Goal: Transaction & Acquisition: Purchase product/service

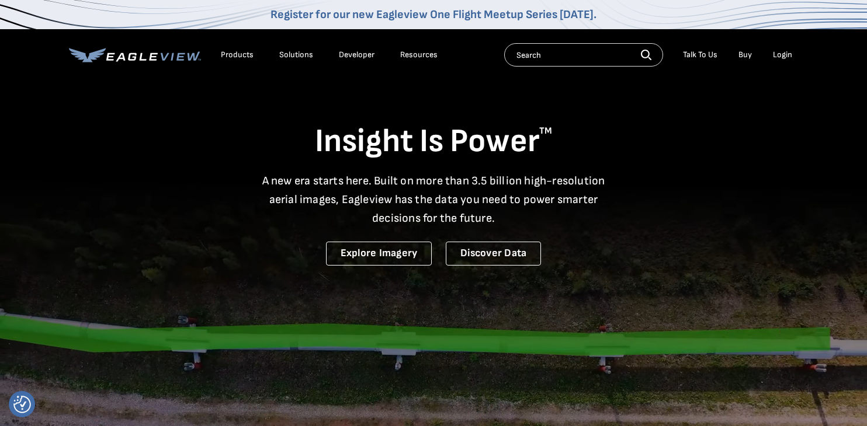
click at [775, 55] on div "Login" at bounding box center [782, 55] width 19 height 11
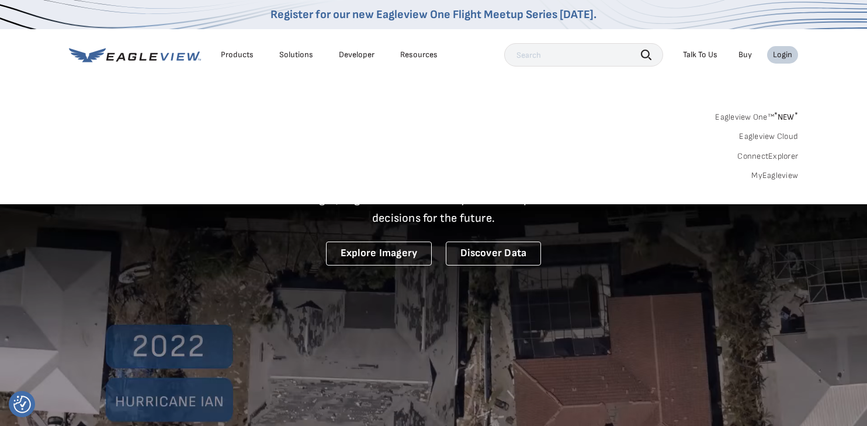
click at [786, 55] on div "Login" at bounding box center [782, 55] width 19 height 11
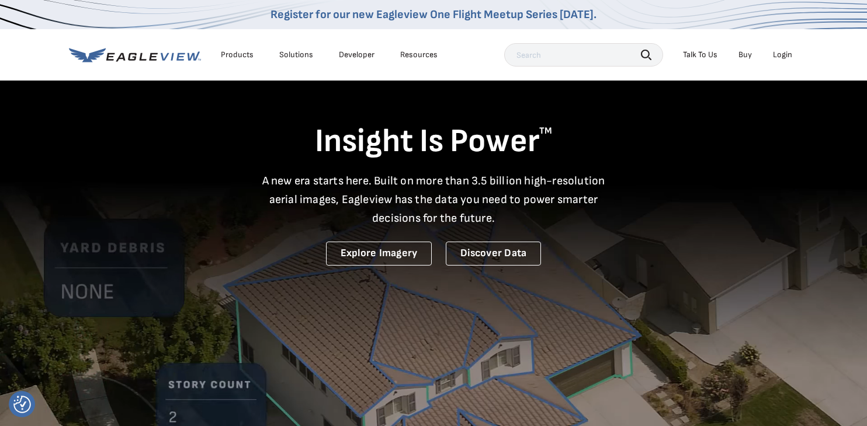
click at [785, 58] on div "Login" at bounding box center [782, 55] width 19 height 11
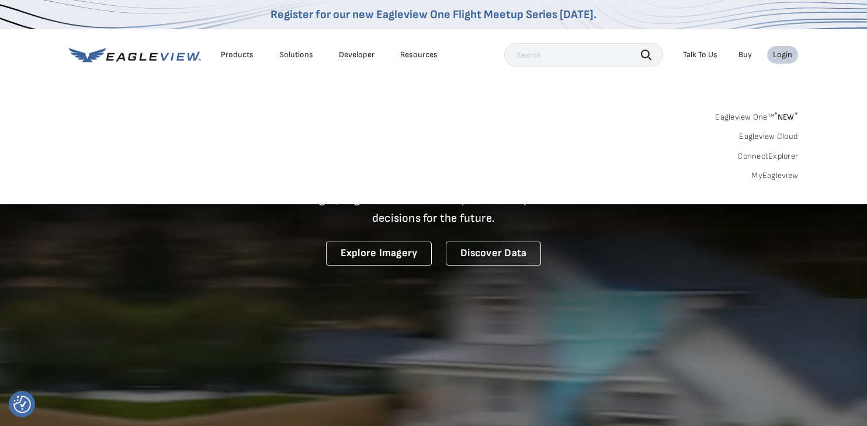
click at [776, 173] on link "MyEagleview" at bounding box center [774, 176] width 47 height 11
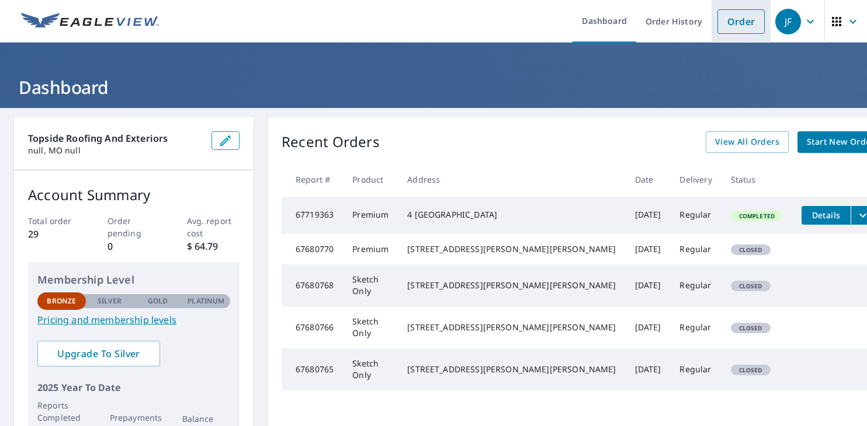
click at [727, 22] on link "Order" at bounding box center [740, 21] width 47 height 25
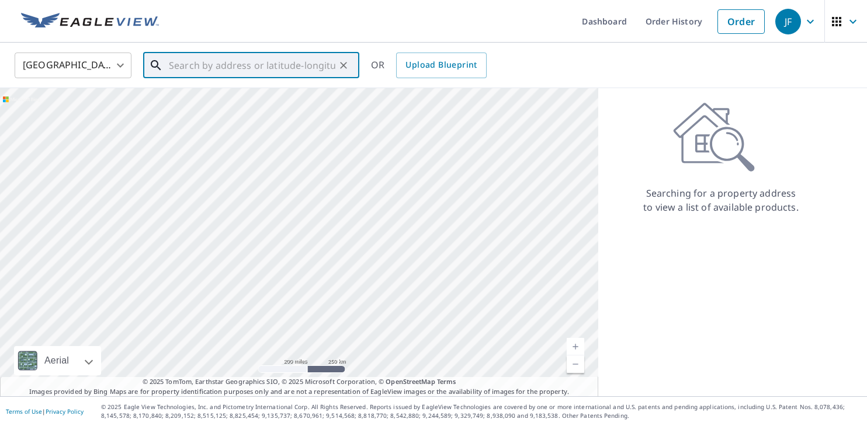
click at [189, 72] on input "text" at bounding box center [252, 65] width 166 height 33
click at [196, 67] on input "text" at bounding box center [252, 65] width 166 height 33
paste input "3709 Cleves Ave"
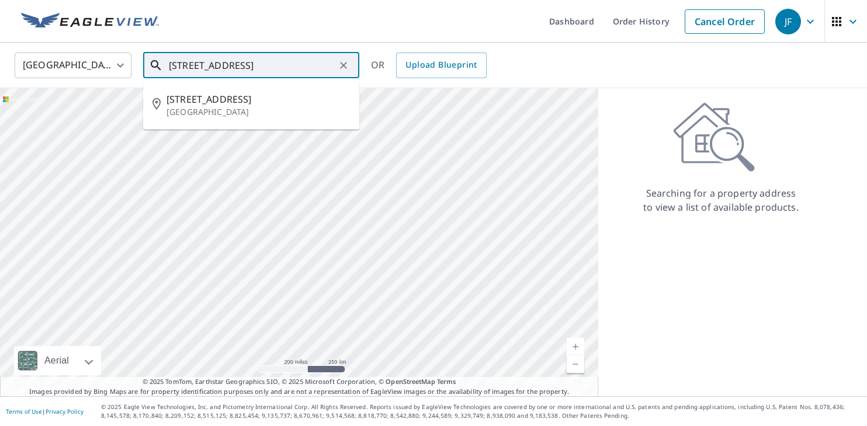
type input "3709 Cleves Ave"
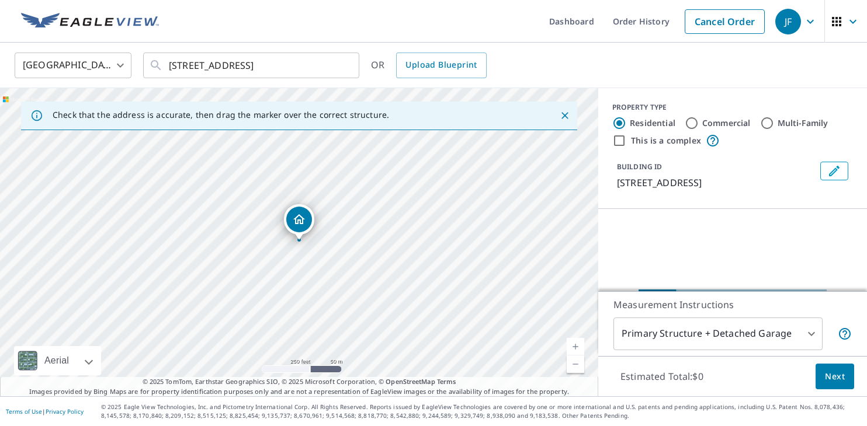
scroll to position [93, 0]
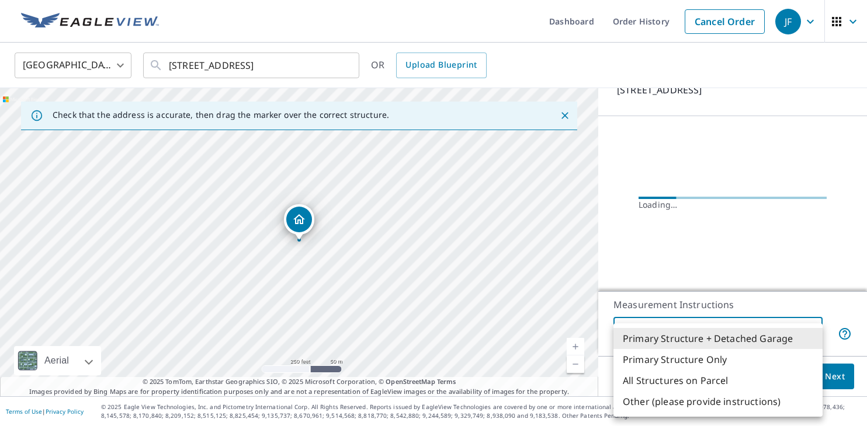
click at [697, 327] on body "JF JF Dashboard Order History Cancel Order JF United States US ​ 3709 Cleves Av…" at bounding box center [433, 213] width 867 height 426
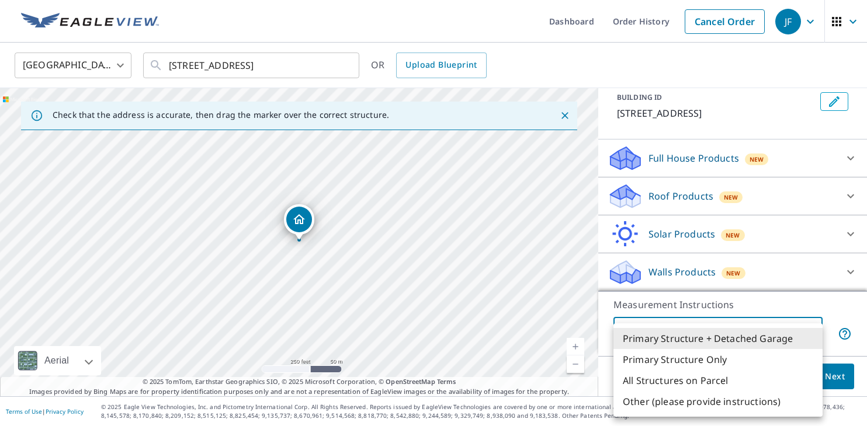
scroll to position [70, 0]
click at [784, 299] on div at bounding box center [433, 213] width 867 height 426
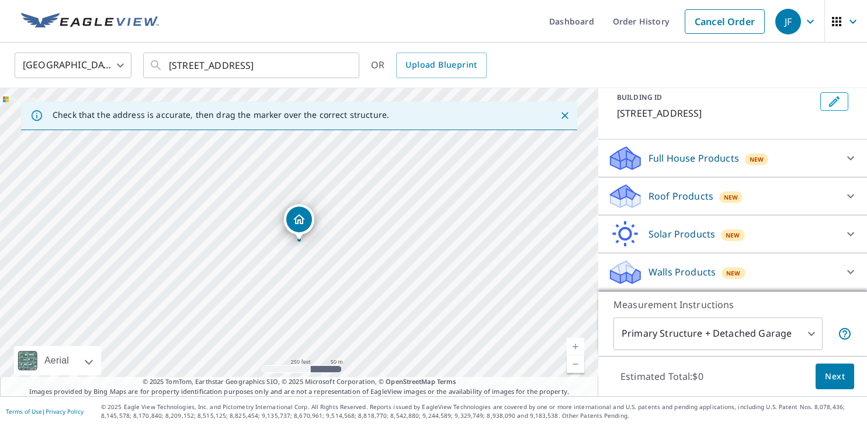
click at [820, 165] on div "Full House Products New" at bounding box center [722, 158] width 229 height 27
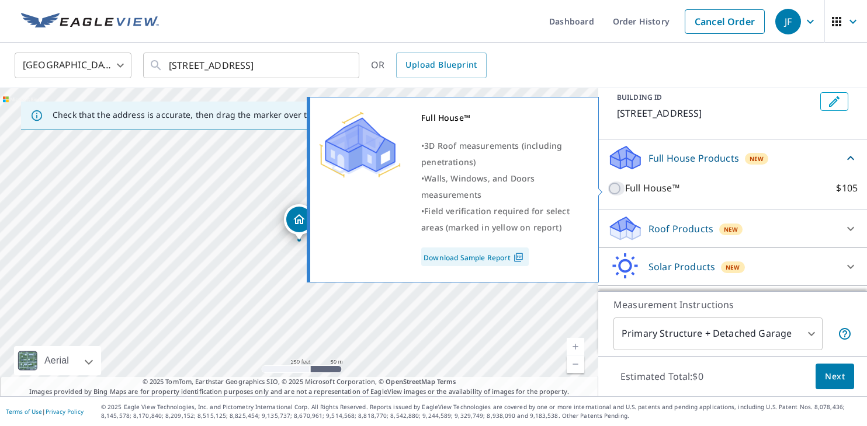
click at [616, 188] on input "Full House™ $105" at bounding box center [617, 189] width 18 height 14
checkbox input "true"
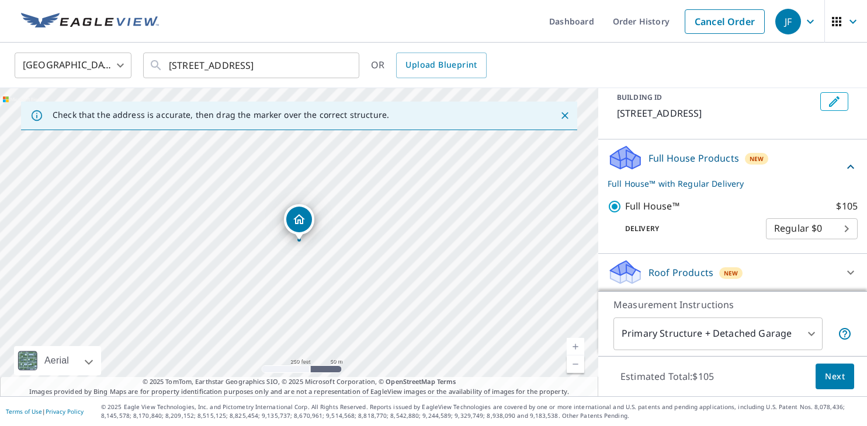
click at [695, 190] on div "Full House™ $105 Delivery Regular $0 8 ​" at bounding box center [733, 219] width 250 height 59
click at [848, 168] on icon at bounding box center [850, 167] width 7 height 4
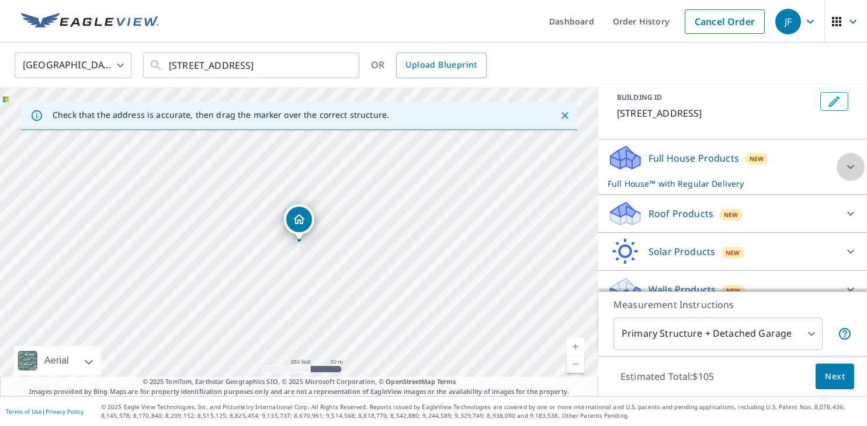
click at [848, 168] on icon at bounding box center [851, 167] width 14 height 14
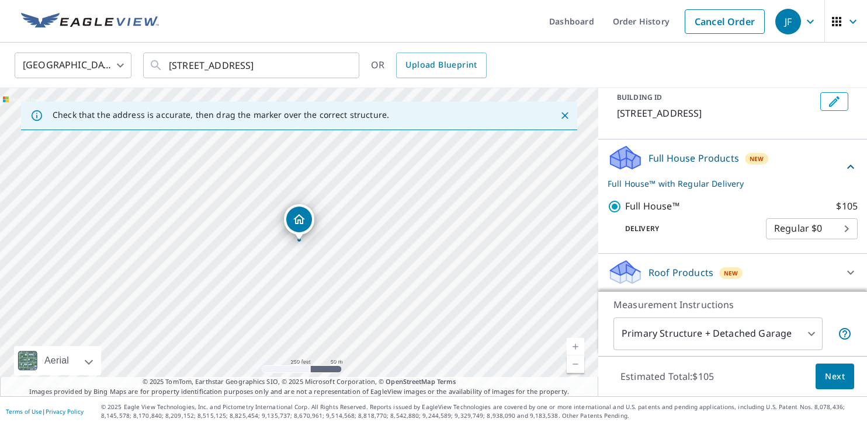
click at [700, 188] on p "Full House™ with Regular Delivery" at bounding box center [726, 184] width 236 height 12
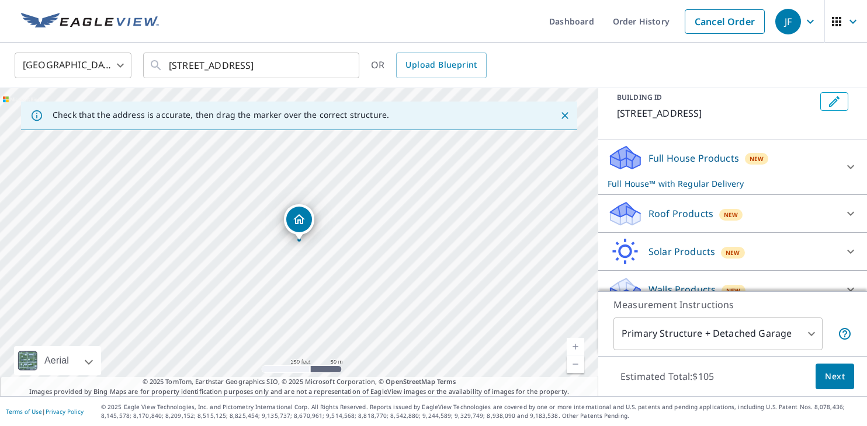
click at [700, 188] on p "Full House™ with Regular Delivery" at bounding box center [722, 184] width 229 height 12
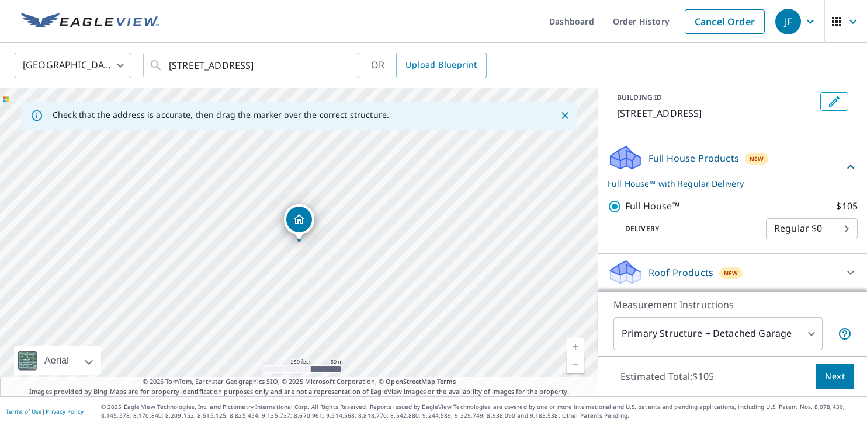
click at [619, 154] on icon at bounding box center [625, 154] width 30 height 15
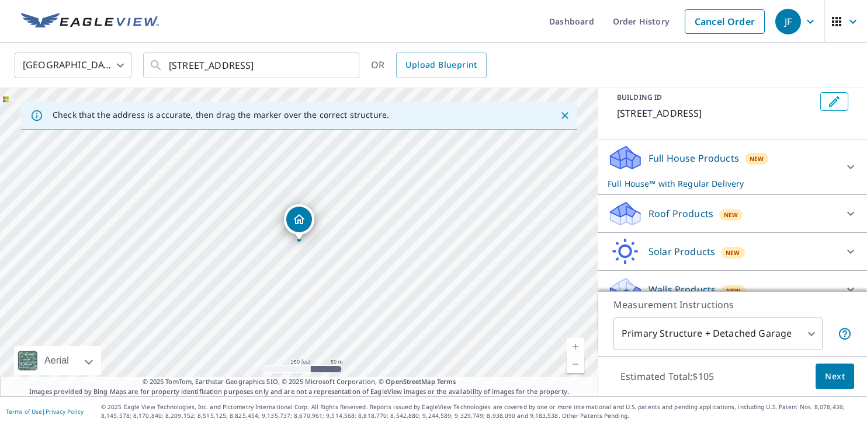
click at [619, 154] on icon at bounding box center [625, 154] width 30 height 15
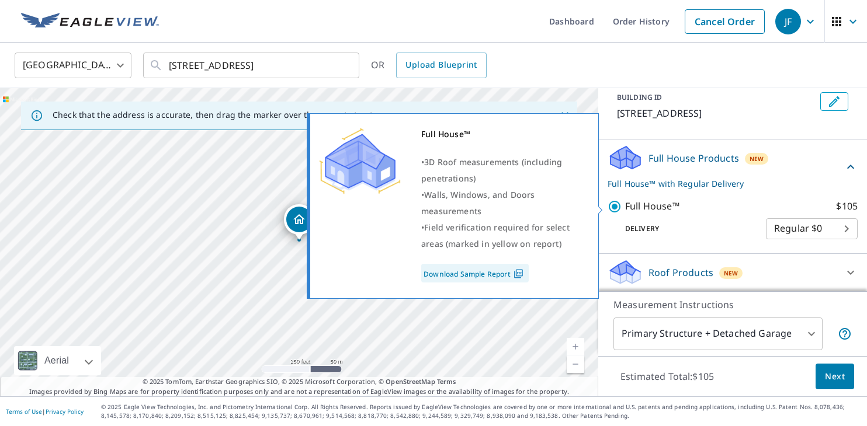
click at [515, 272] on img at bounding box center [519, 274] width 16 height 11
click at [506, 271] on link "Download Sample Report" at bounding box center [474, 273] width 107 height 19
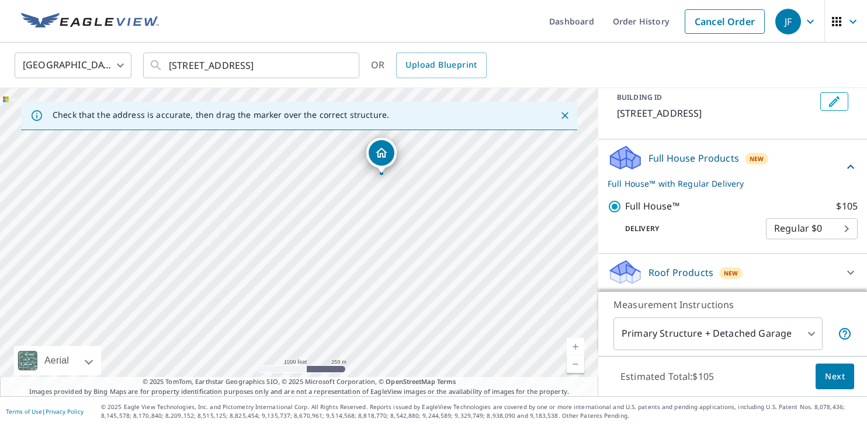
click at [409, 154] on div "3709 Cleves Ave St Louis, MO 63125" at bounding box center [299, 242] width 598 height 308
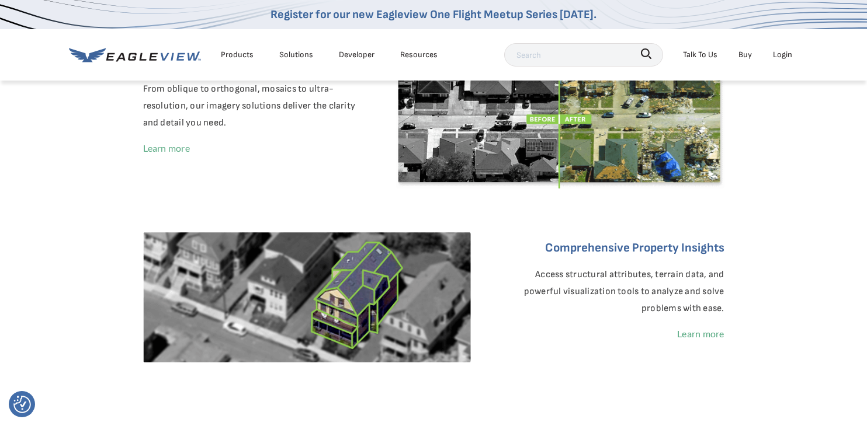
scroll to position [351, 0]
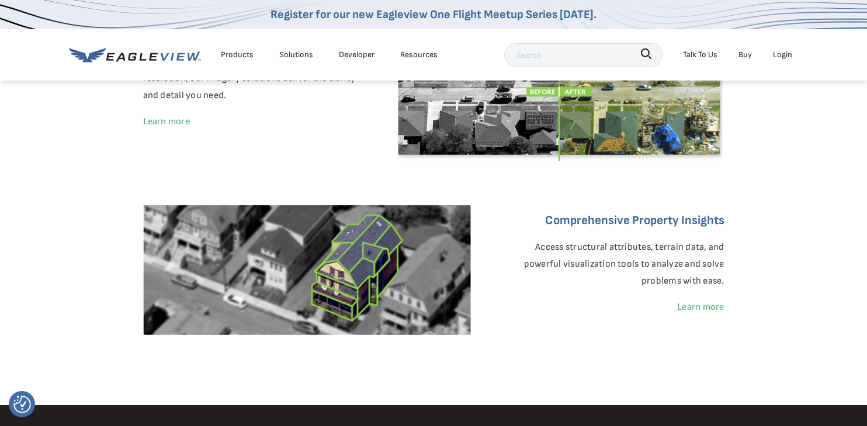
click at [707, 305] on div "EagleBot Online Learn how we can reduce roofing estimate cost by 70% ×" at bounding box center [730, 331] width 249 height 79
click at [699, 314] on div "EagleBot Online Learn how we can reduce roofing estimate cost by 70% ×" at bounding box center [730, 331] width 249 height 71
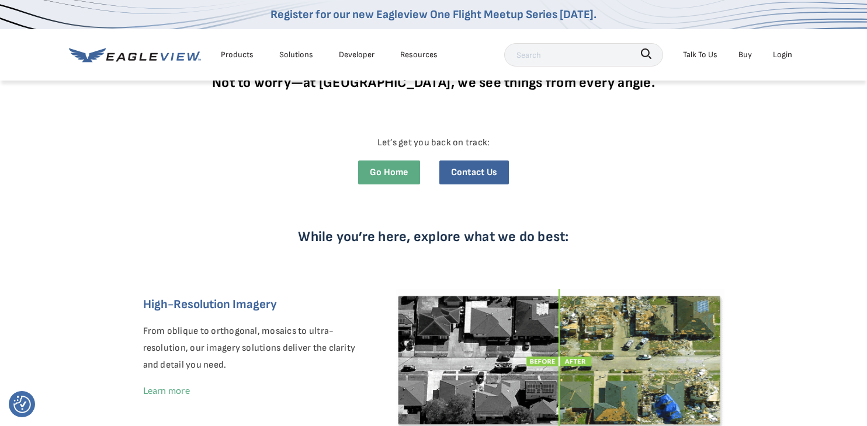
scroll to position [0, 0]
